Goal: Answer question/provide support: Share knowledge or assist other users

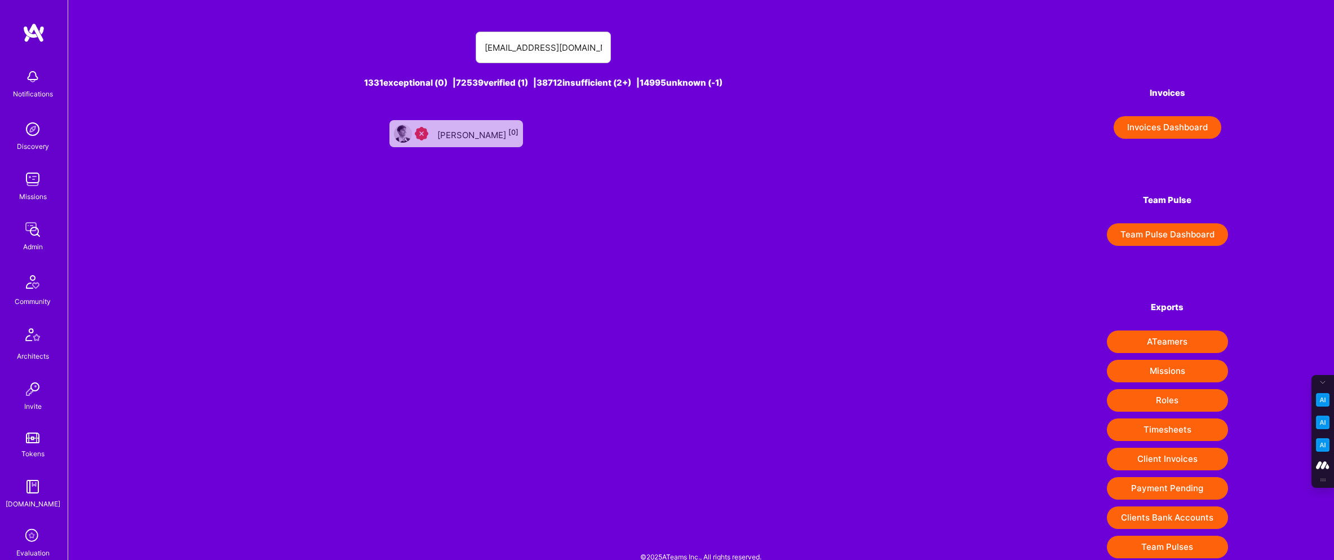
type input "[EMAIL_ADDRESS][DOMAIN_NAME]"
click at [473, 130] on div "Himanshu Bharadwaj [0]" at bounding box center [477, 133] width 81 height 15
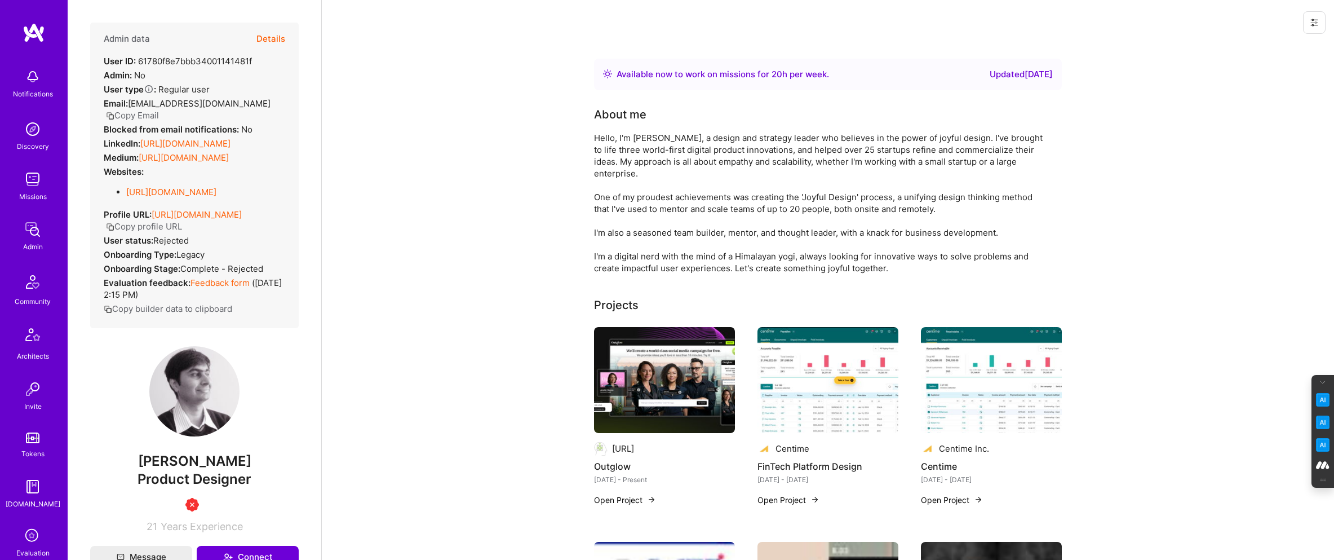
click at [271, 38] on button "Details" at bounding box center [271, 39] width 29 height 33
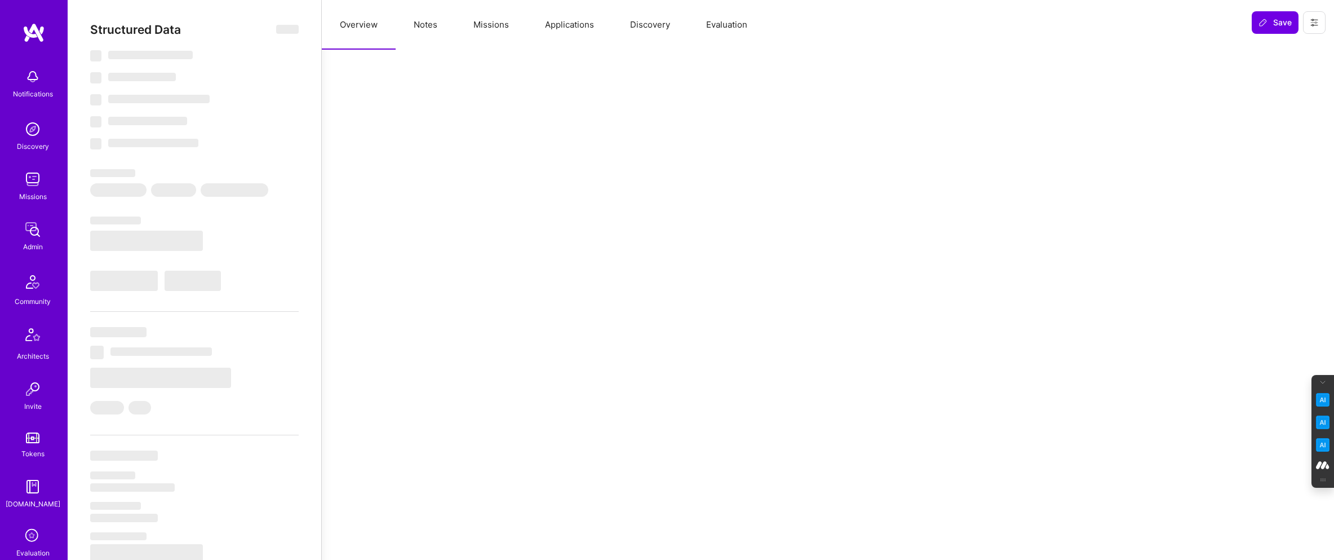
select select "Right Now"
select select "1"
select select "3"
select select "7"
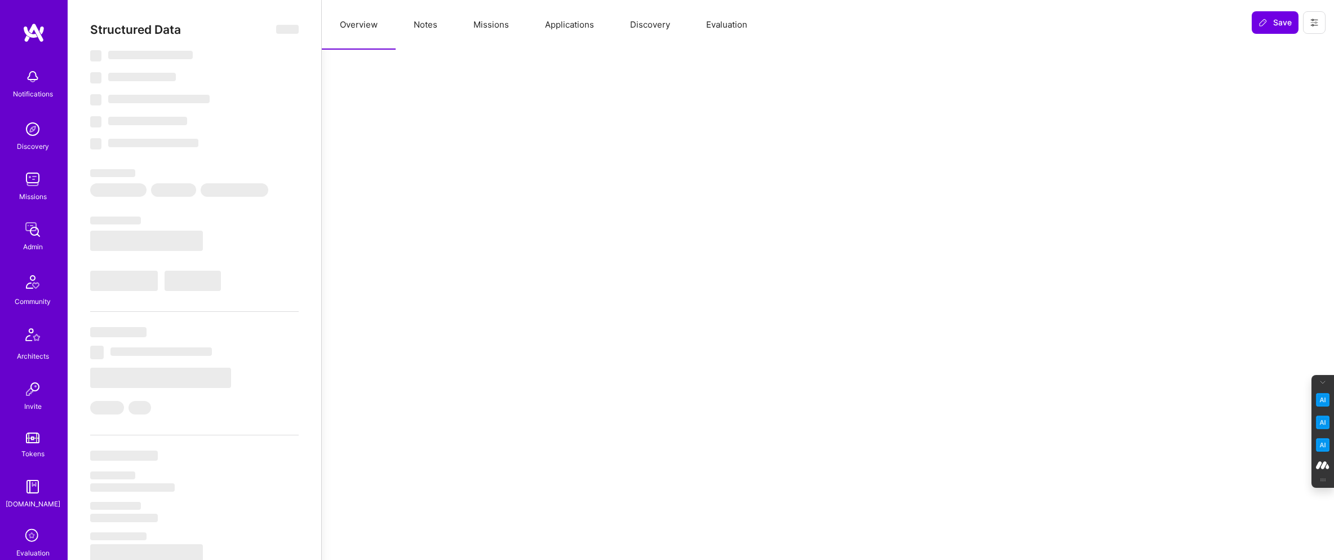
select select "US"
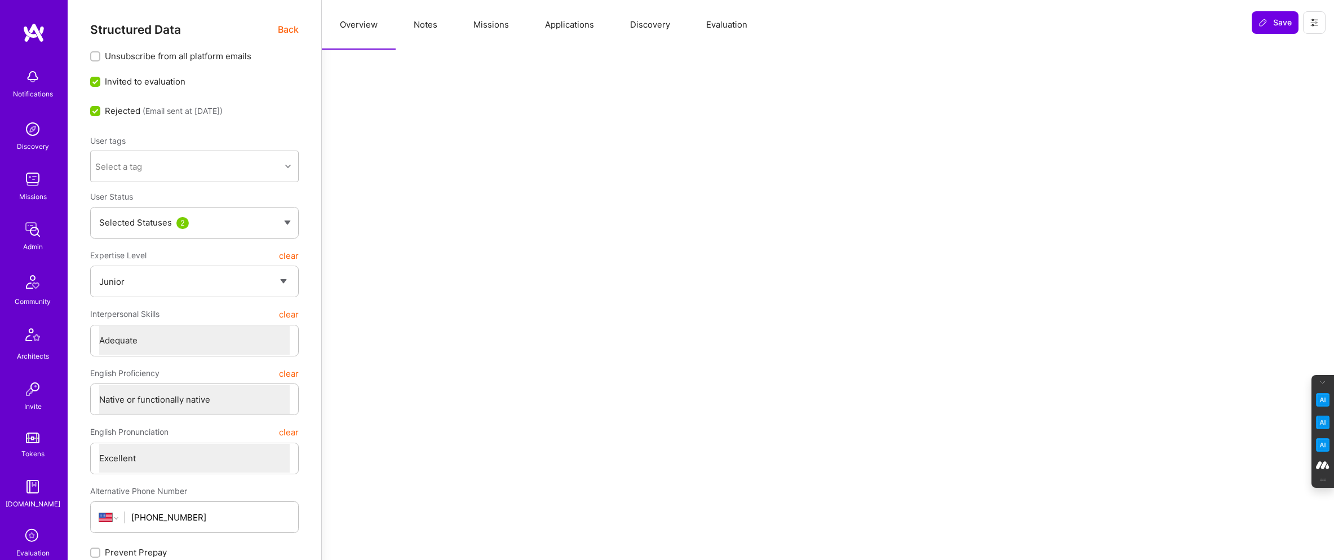
click at [722, 20] on button "Evaluation" at bounding box center [726, 25] width 77 height 50
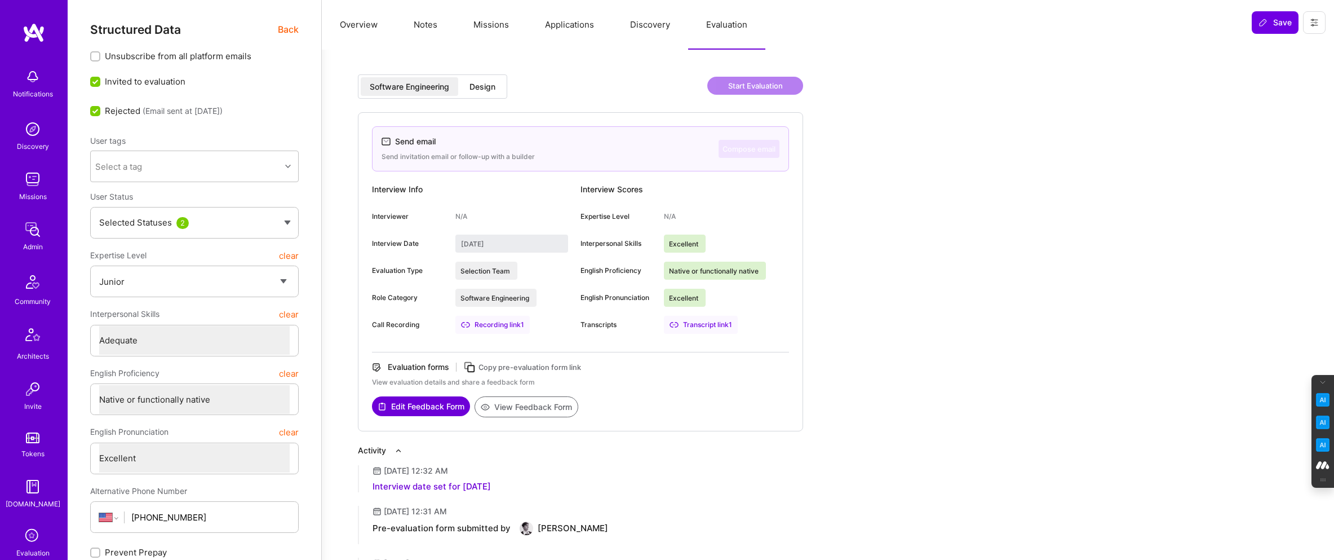
type textarea "x"
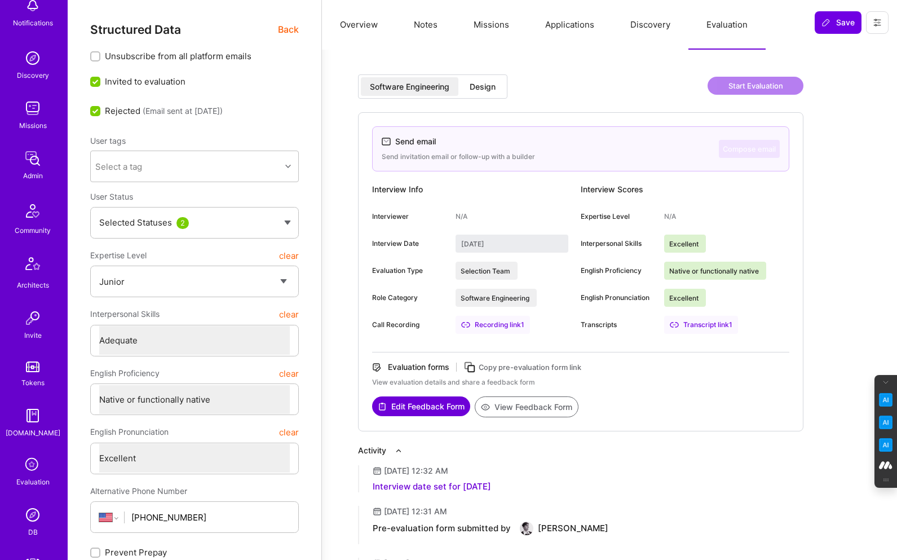
scroll to position [72, 0]
click at [23, 458] on icon at bounding box center [32, 464] width 21 height 21
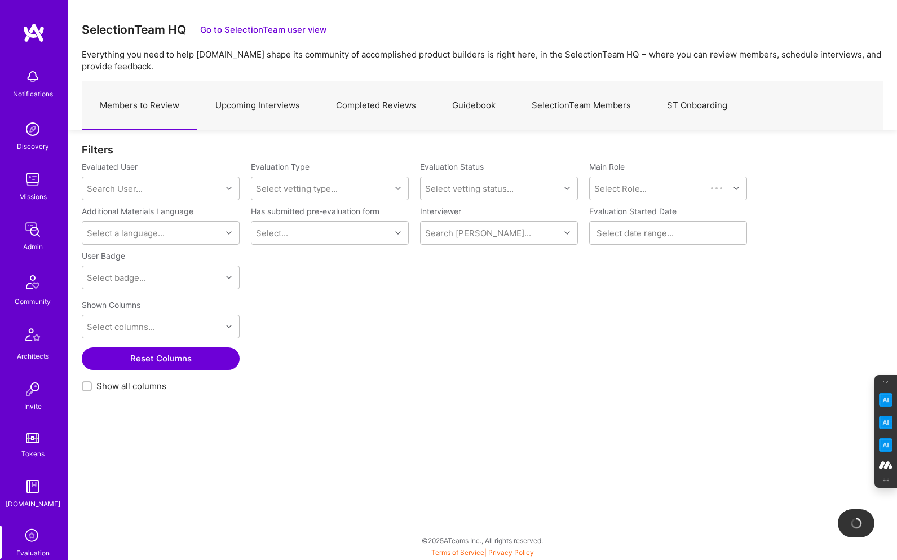
click at [380, 104] on link "Completed Reviews" at bounding box center [376, 105] width 116 height 49
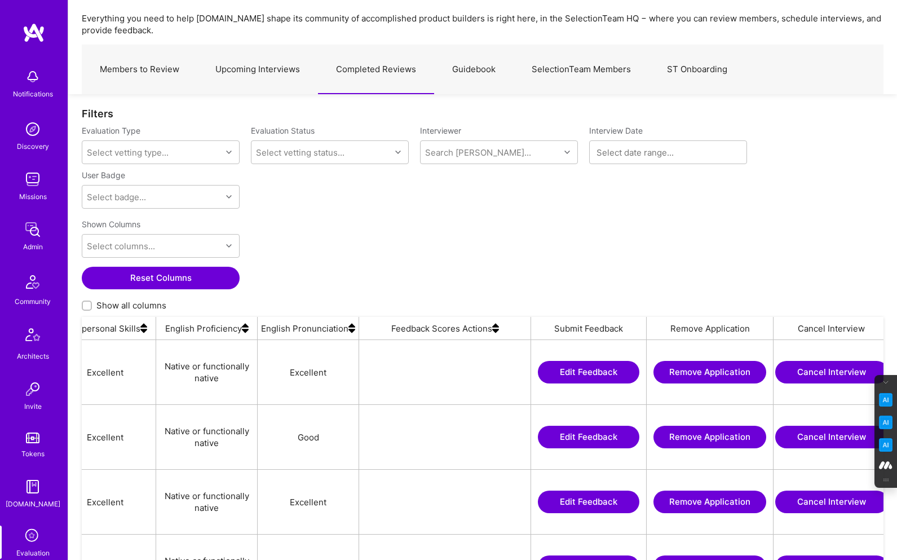
scroll to position [0, 1104]
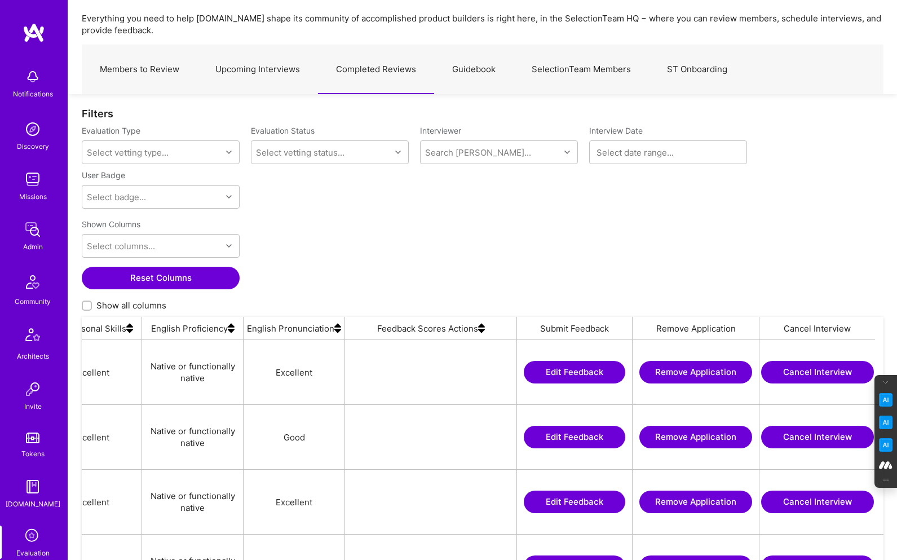
click at [482, 332] on img at bounding box center [481, 328] width 7 height 23
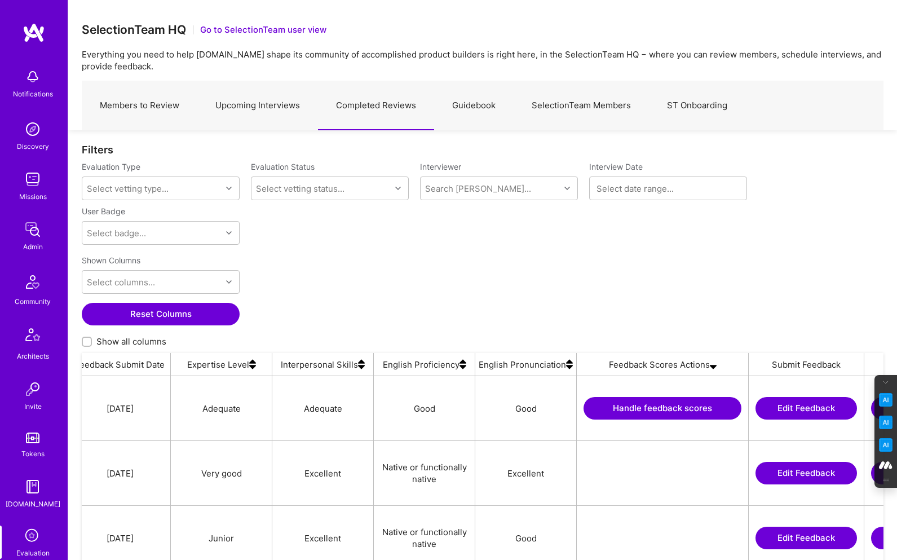
scroll to position [0, 1104]
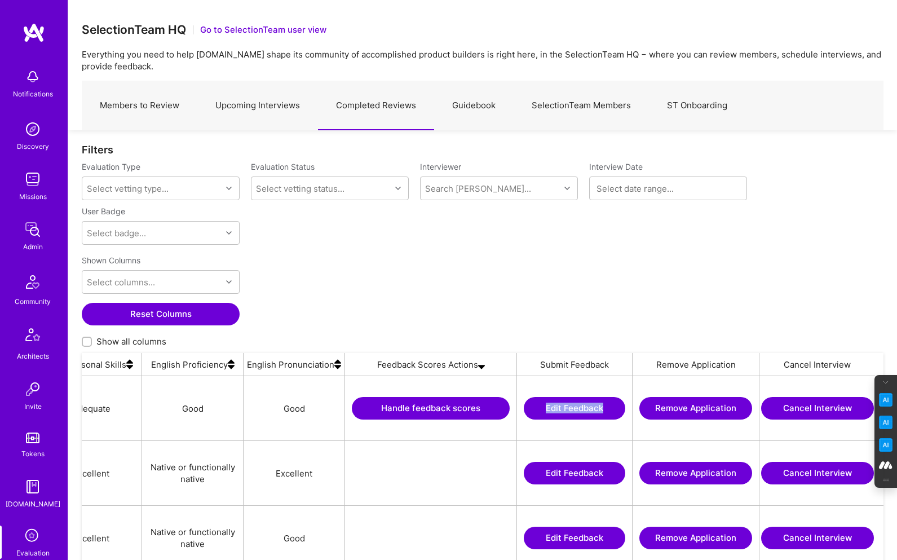
click at [430, 400] on button "Handle feedback scores" at bounding box center [431, 408] width 158 height 23
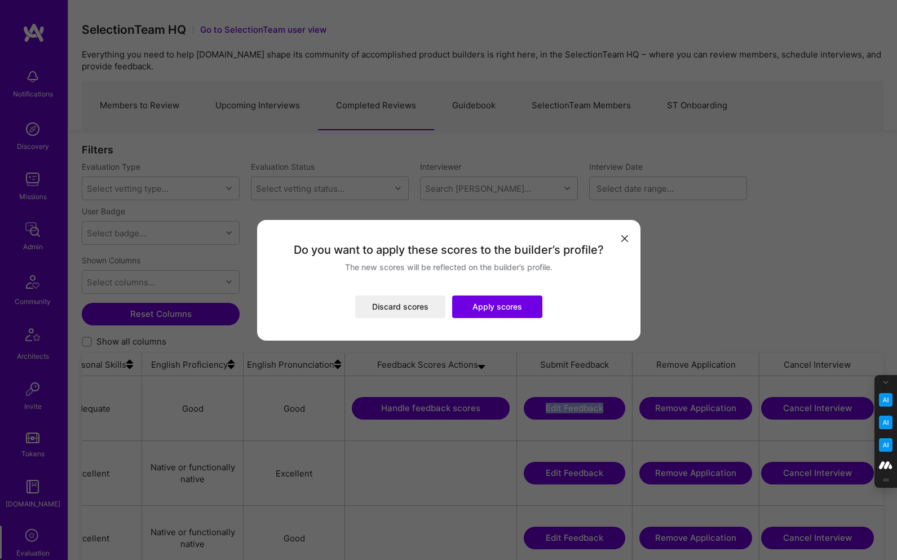
click at [505, 304] on button "Apply scores" at bounding box center [497, 306] width 90 height 23
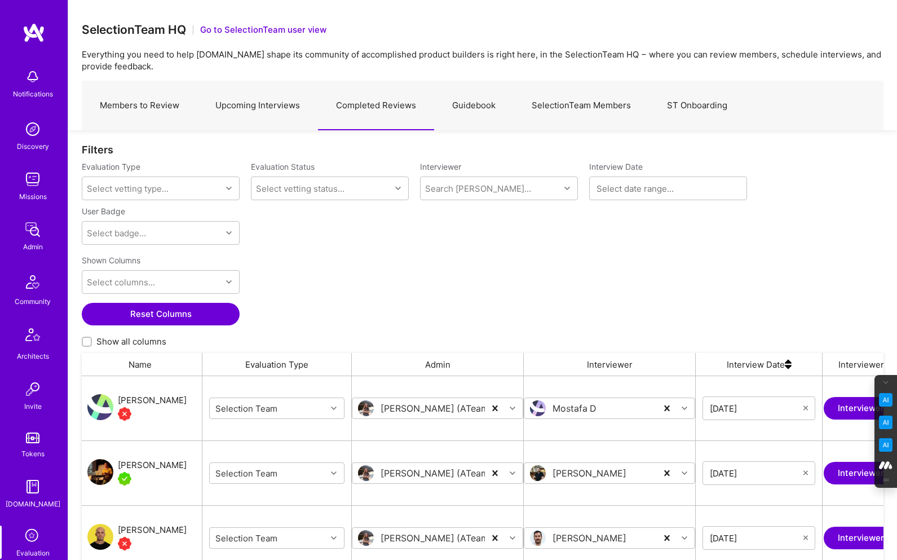
scroll to position [0, 0]
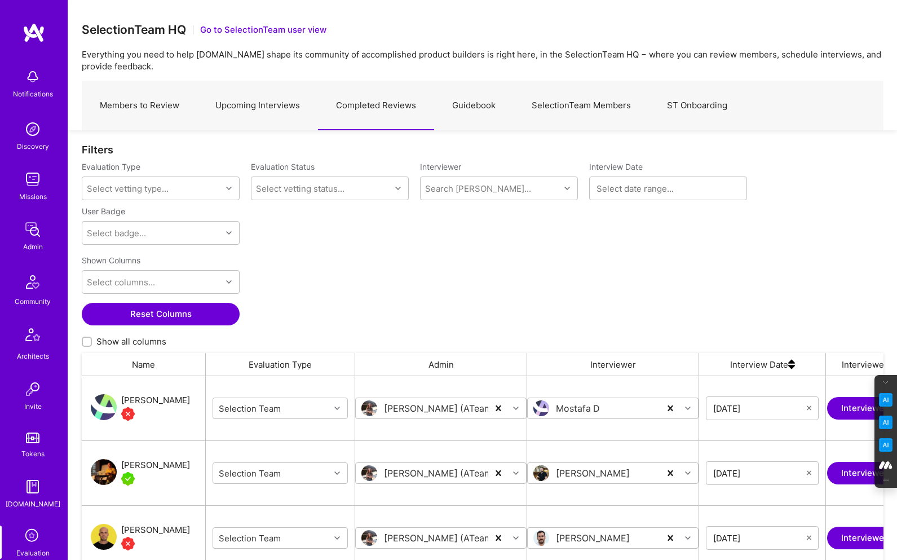
click at [275, 107] on link "Upcoming Interviews" at bounding box center [257, 105] width 121 height 49
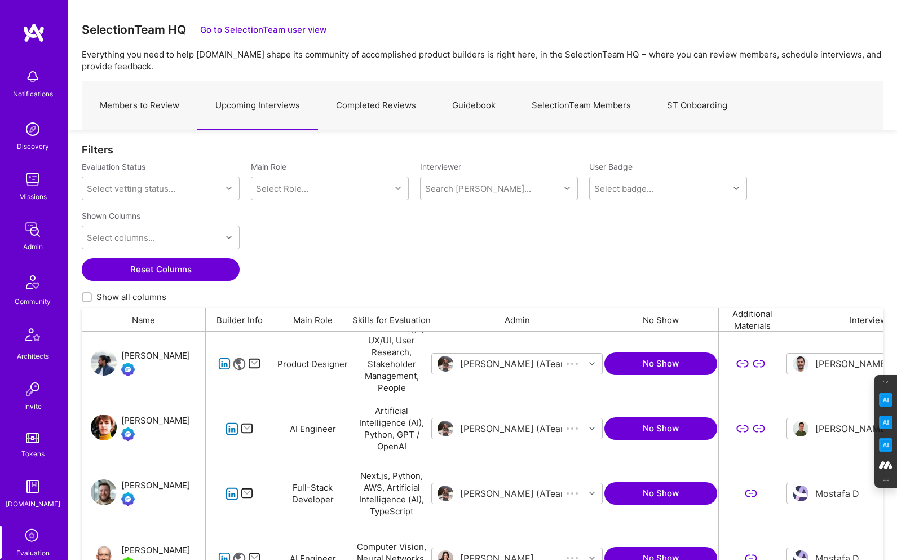
scroll to position [441, 802]
click at [157, 103] on link "Members to Review" at bounding box center [140, 105] width 116 height 49
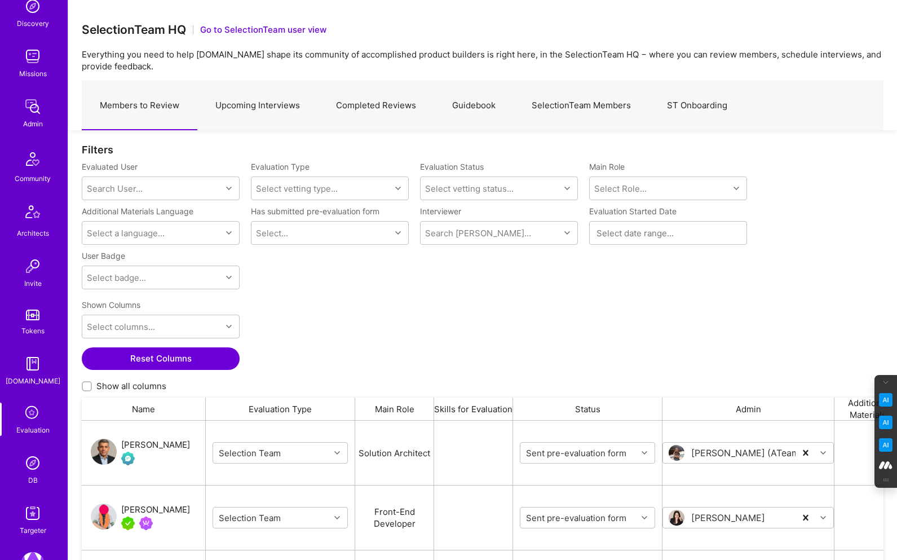
scroll to position [136, 0]
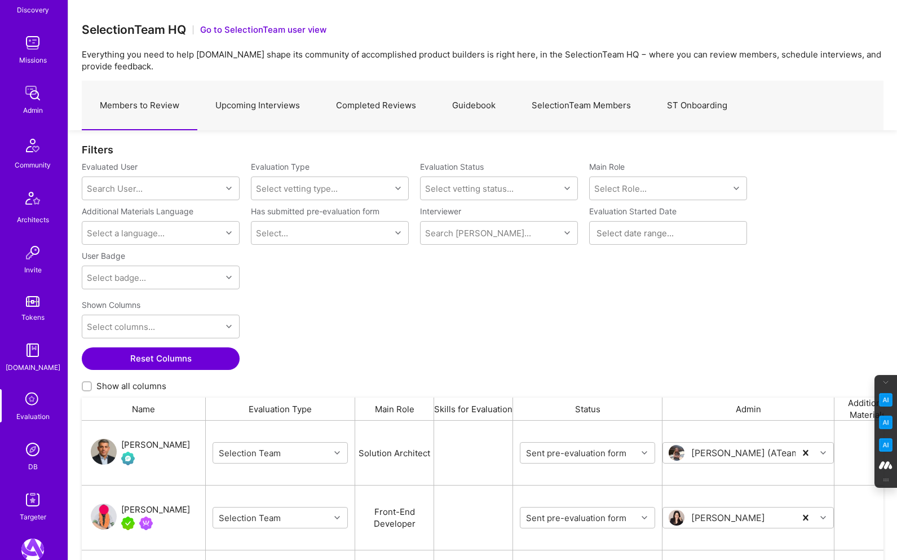
click at [29, 454] on img at bounding box center [32, 449] width 23 height 23
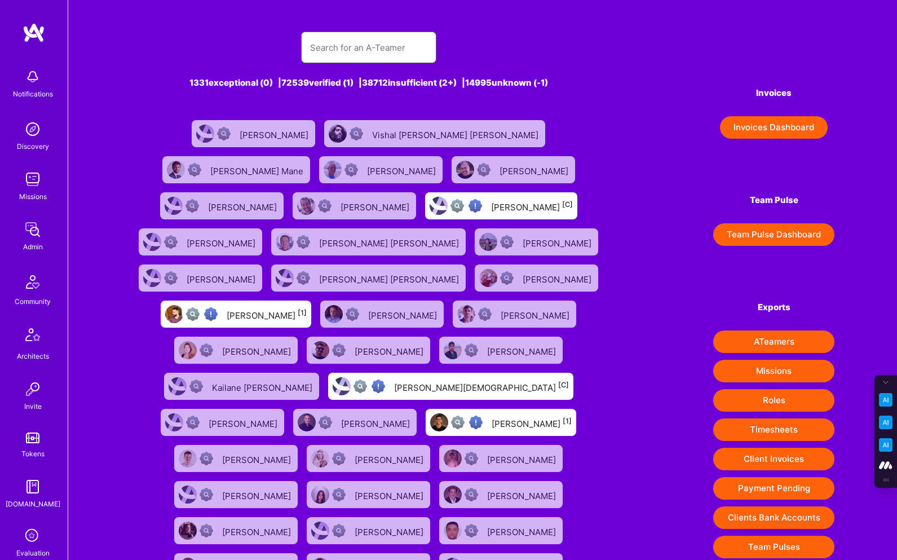
click at [337, 47] on input "text" at bounding box center [368, 47] width 117 height 29
paste input "matteo@studiomiele.design"
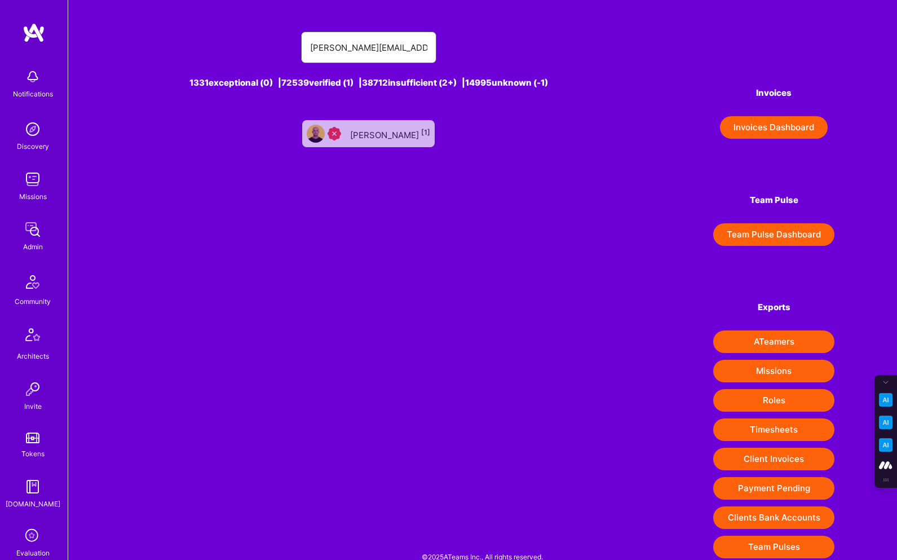
type input "matteo@studiomiele.design"
click at [382, 130] on div "Matteo Miele [1]" at bounding box center [390, 133] width 80 height 15
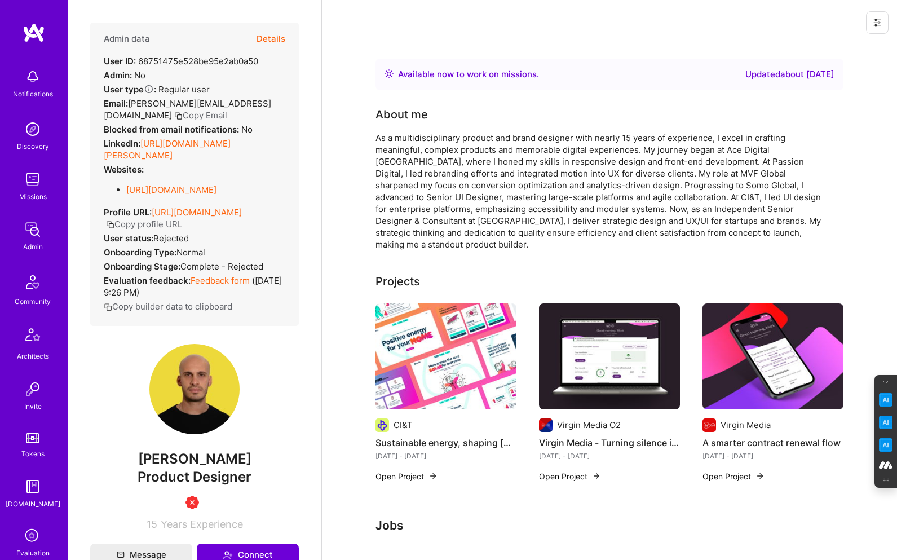
click at [271, 35] on button "Details" at bounding box center [271, 39] width 29 height 33
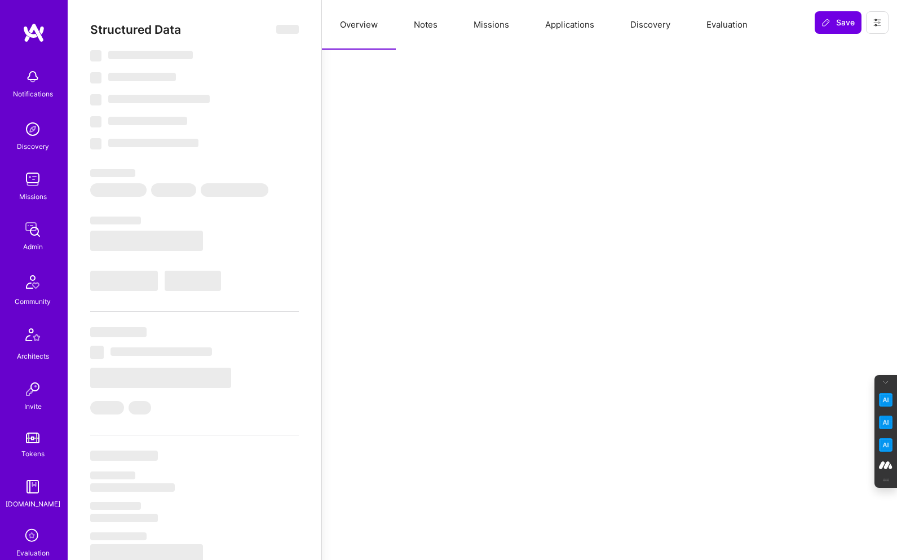
click at [711, 23] on button "Evaluation" at bounding box center [726, 25] width 77 height 50
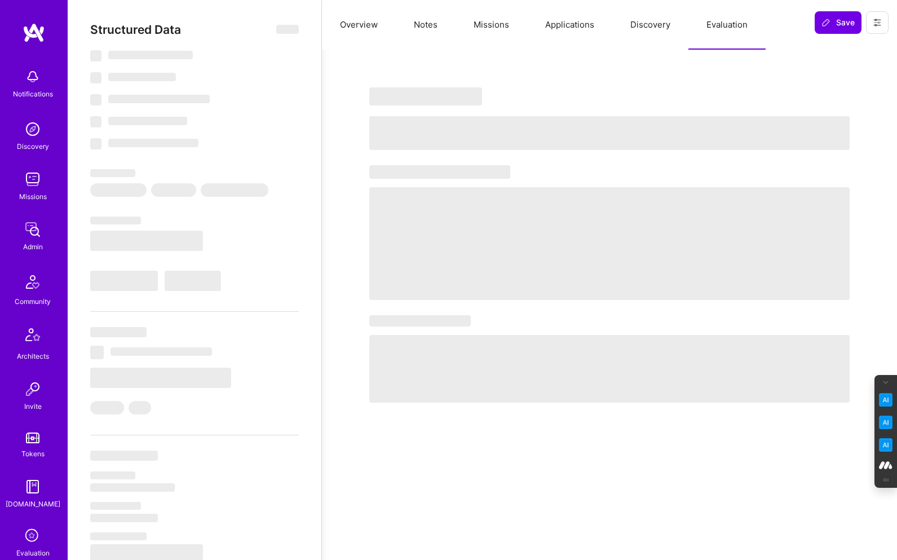
type textarea "x"
select select "Right Now"
select select "1"
select select "7"
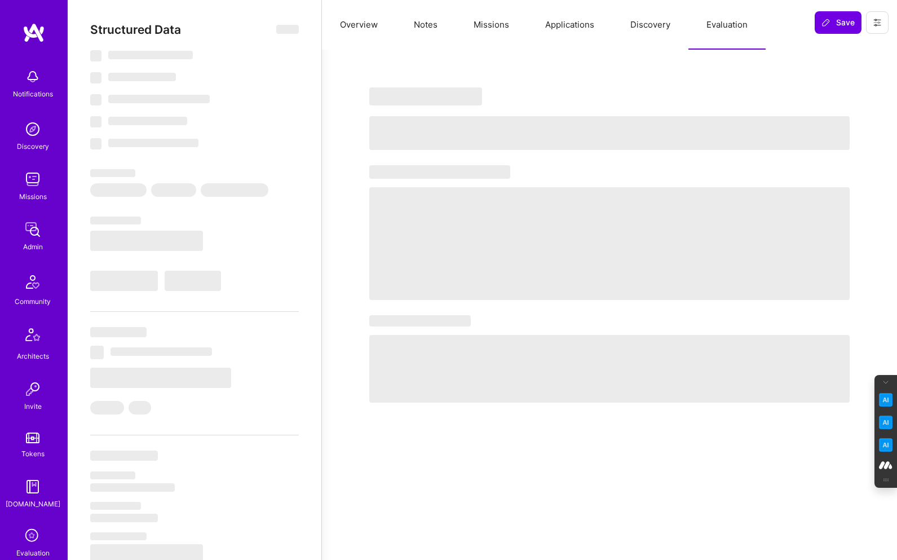
select select "6"
select select "IT"
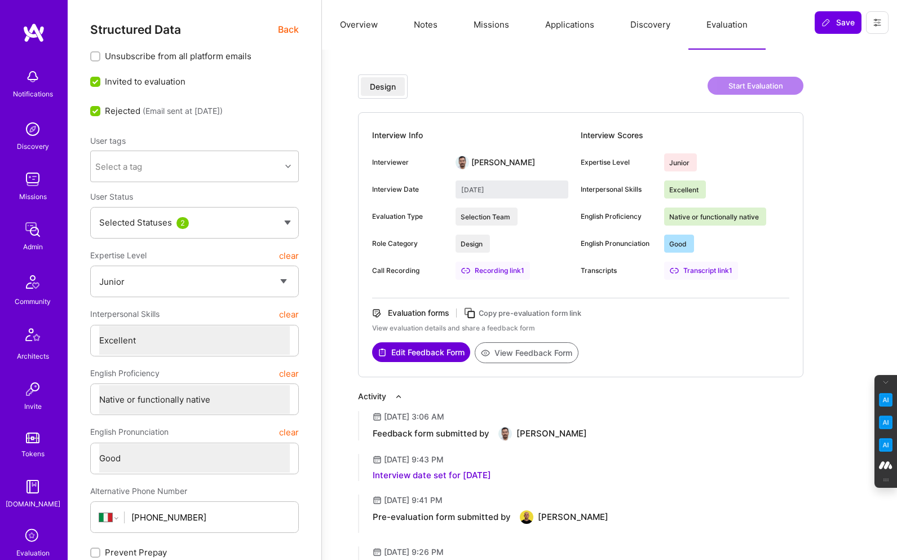
click at [515, 348] on button "View Feedback Form" at bounding box center [527, 352] width 104 height 21
type textarea "x"
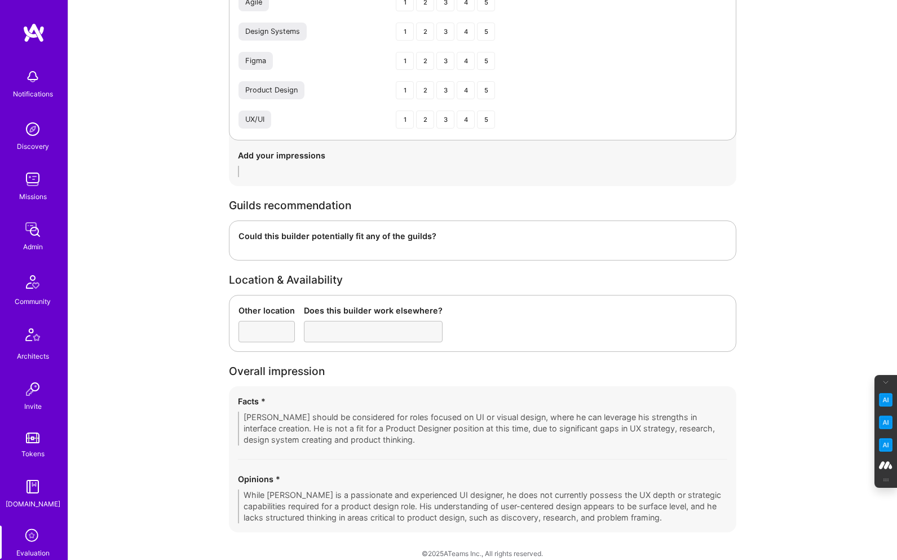
scroll to position [1682, 0]
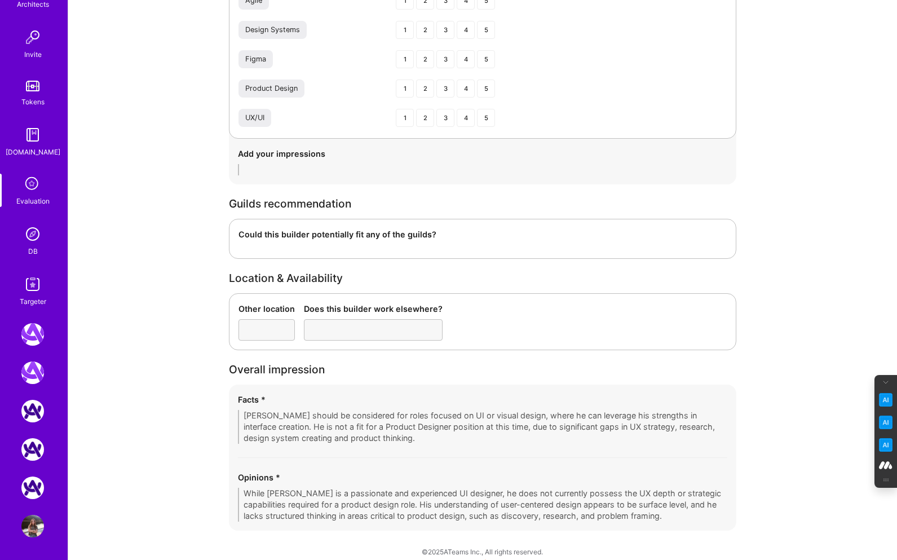
click at [31, 245] on div "DB" at bounding box center [33, 251] width 10 height 12
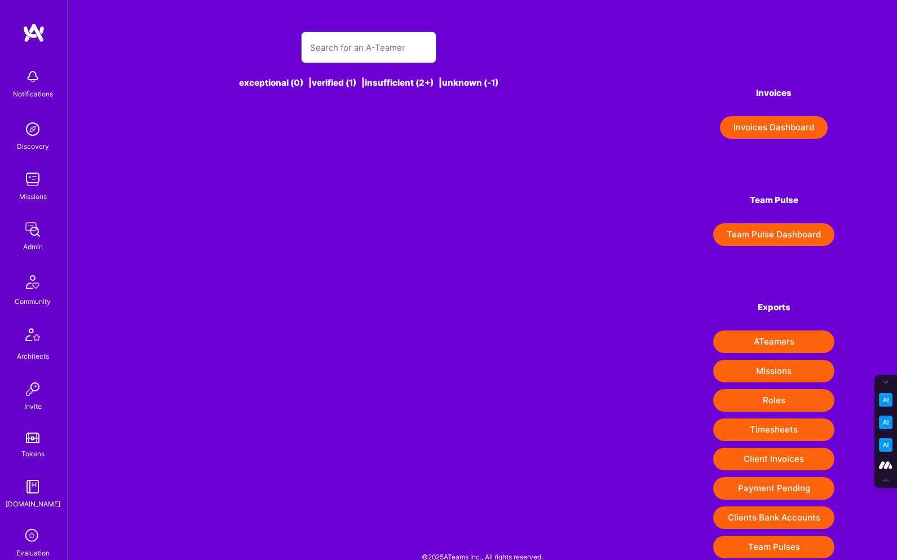
click at [335, 48] on input "text" at bounding box center [368, 47] width 117 height 29
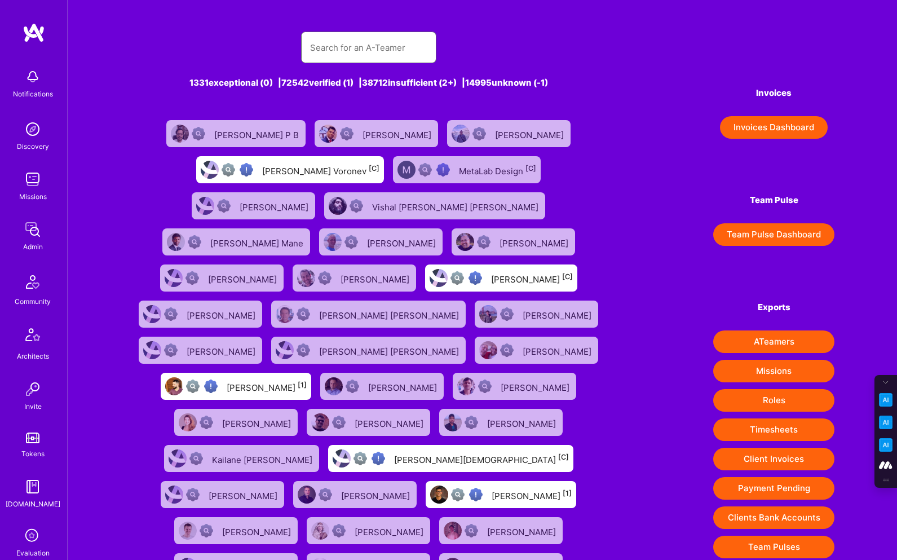
paste input "pastrop2003@gmail.com"
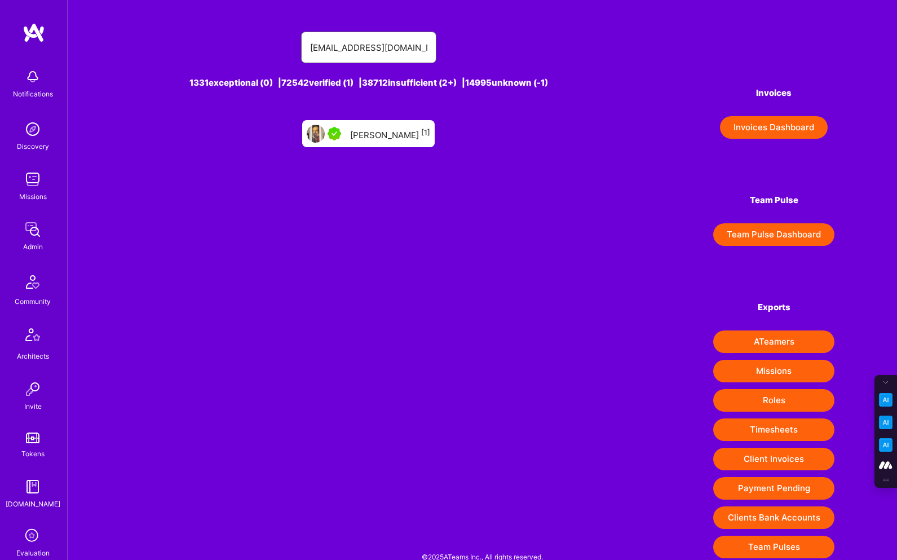
type input "pastrop2003@gmail.com"
click at [378, 136] on div "Alex Smirnoff [1]" at bounding box center [390, 133] width 80 height 15
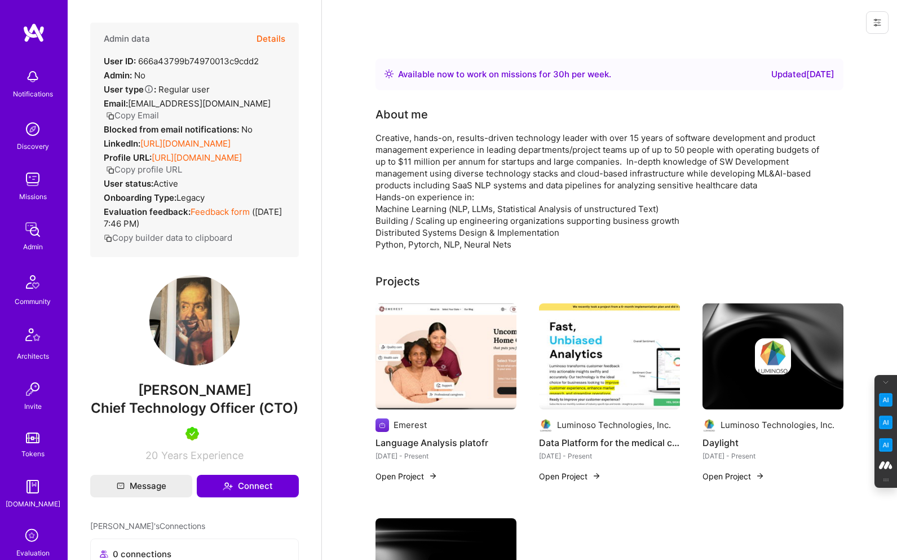
click at [271, 37] on button "Details" at bounding box center [271, 39] width 29 height 33
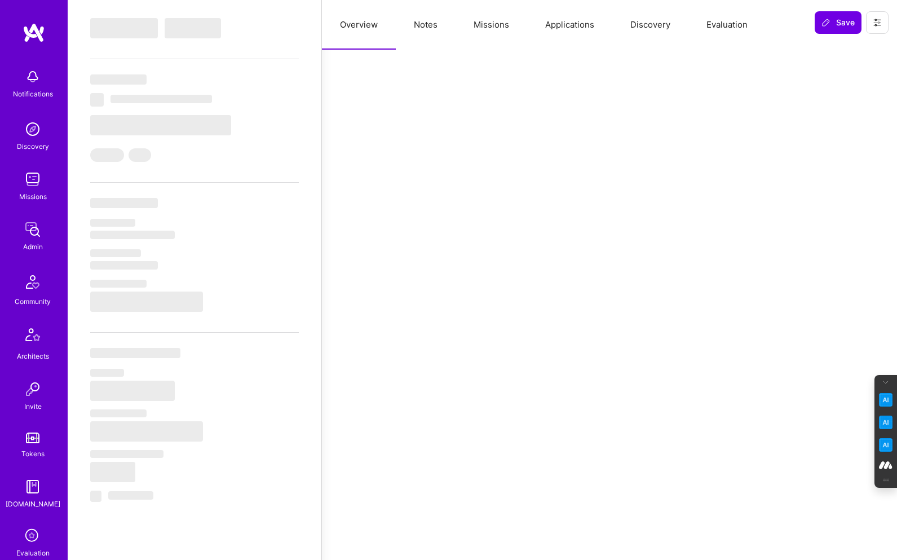
scroll to position [253, 0]
select select "Right Now"
select select "7"
select select "4"
select select "6"
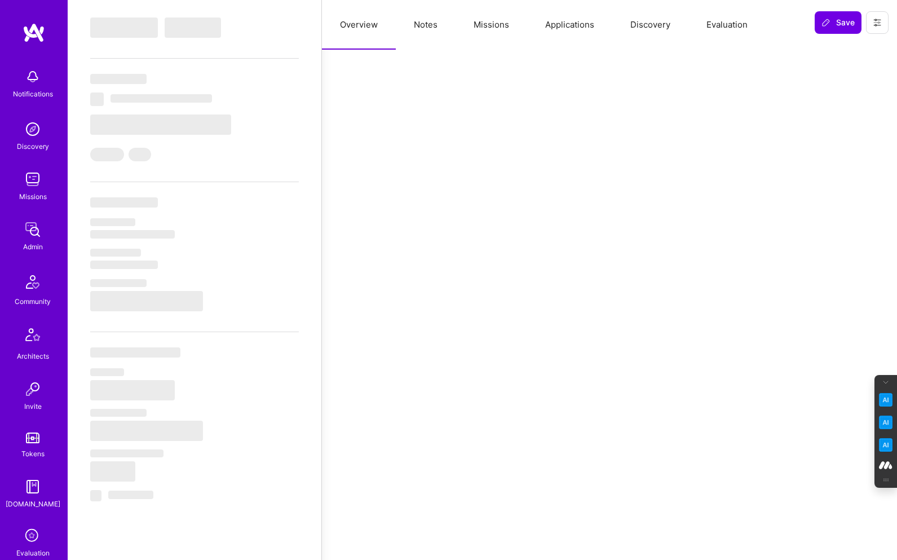
select select "2"
select select "US"
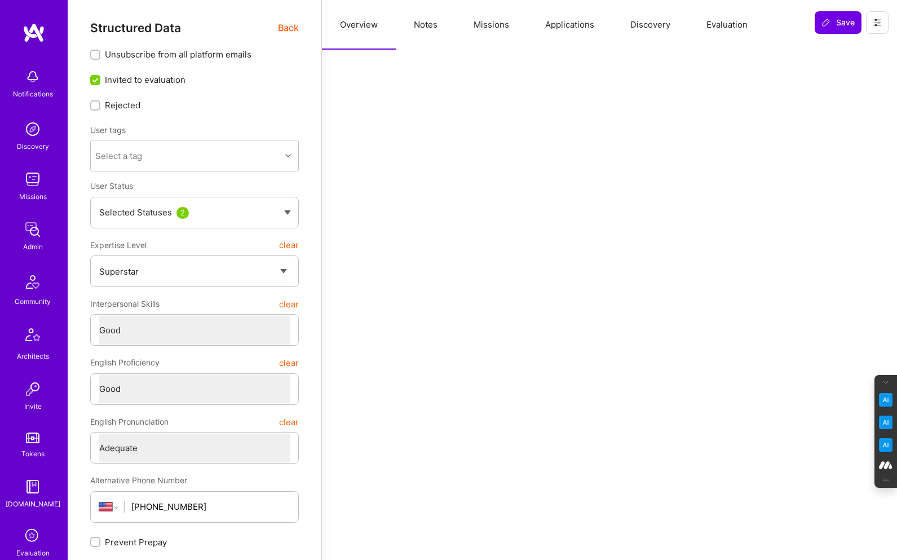
scroll to position [0, 0]
click at [723, 26] on button "Evaluation" at bounding box center [726, 25] width 77 height 50
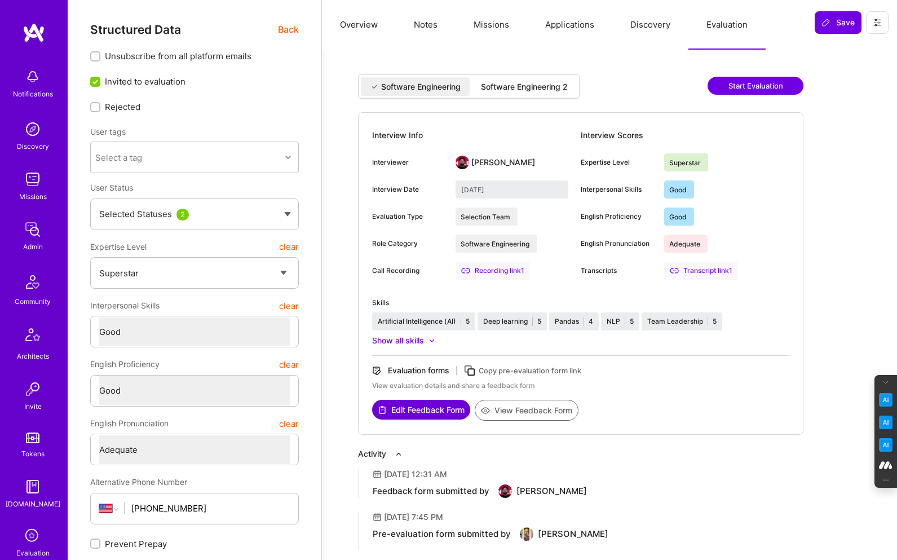
click at [530, 91] on div "Software Engineering 2" at bounding box center [524, 86] width 87 height 11
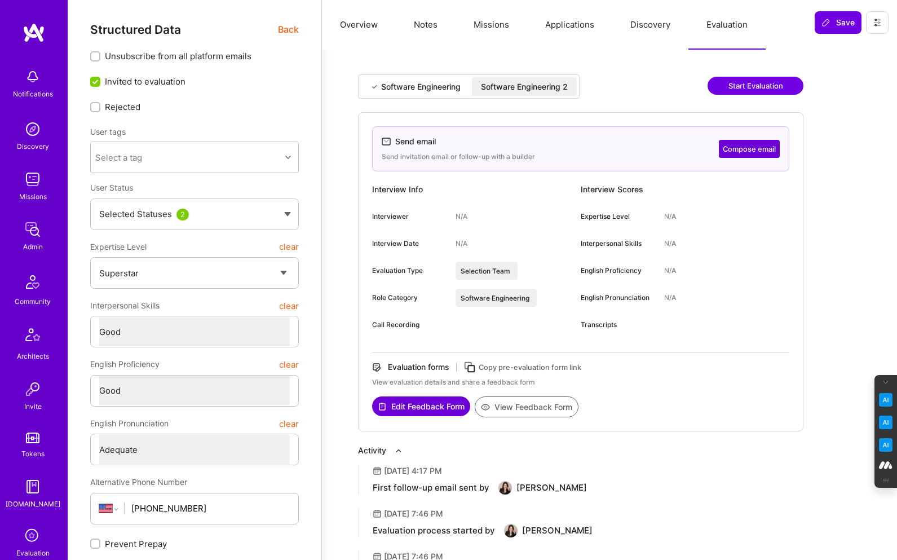
click at [879, 26] on icon at bounding box center [877, 22] width 9 height 9
click at [847, 43] on button "Login as Alex" at bounding box center [829, 48] width 119 height 29
